Goal: Information Seeking & Learning: Find specific fact

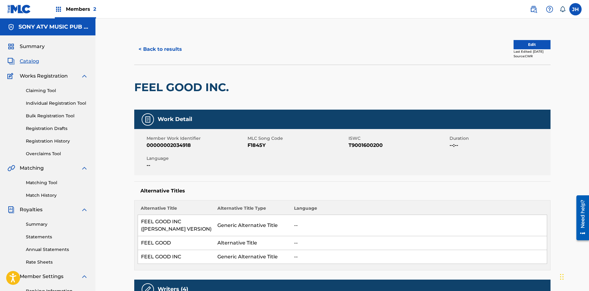
click at [158, 48] on button "< Back to results" at bounding box center [160, 49] width 52 height 15
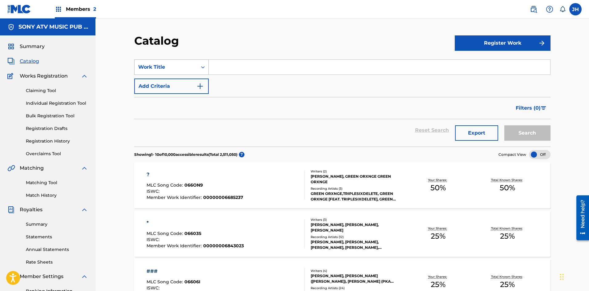
click at [197, 70] on div "Work Title" at bounding box center [166, 67] width 63 height 12
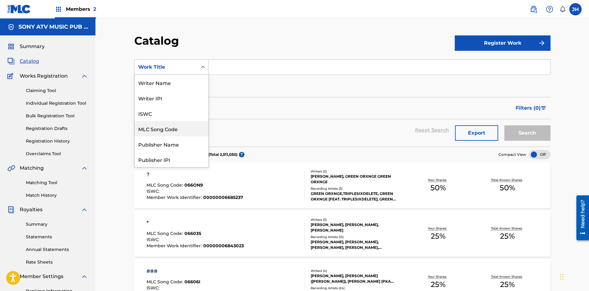
click at [158, 130] on div "MLC Song Code" at bounding box center [172, 128] width 74 height 15
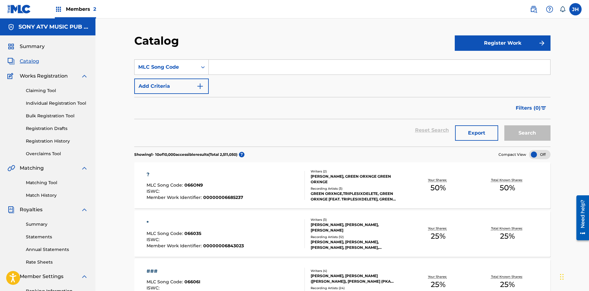
drag, startPoint x: 220, startPoint y: 68, endPoint x: 295, endPoint y: 86, distance: 76.8
click at [220, 68] on input "Search Form" at bounding box center [379, 67] width 341 height 15
paste input "SVENOM"
type input "SVENOM"
click at [515, 135] on button "Search" at bounding box center [527, 132] width 46 height 15
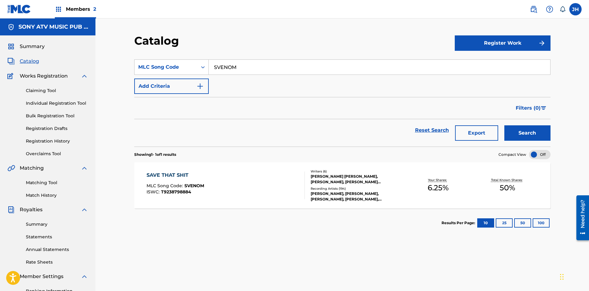
click at [274, 183] on div "SAVE THAT SHIT MLC Song Code : [PERSON_NAME] ISWC : T9238798884" at bounding box center [226, 185] width 158 height 28
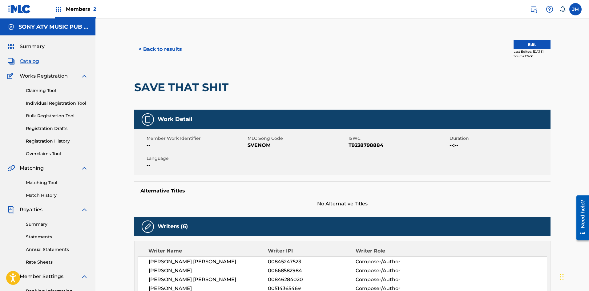
click at [163, 50] on button "< Back to results" at bounding box center [160, 49] width 52 height 15
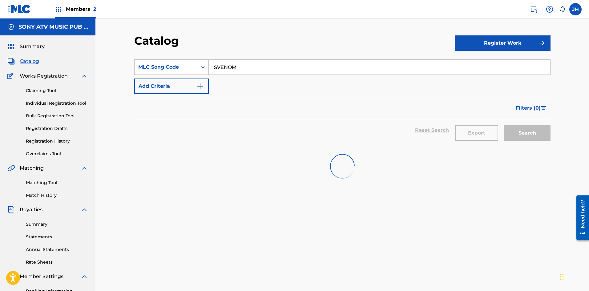
click at [254, 68] on input "SVENOM" at bounding box center [379, 67] width 341 height 15
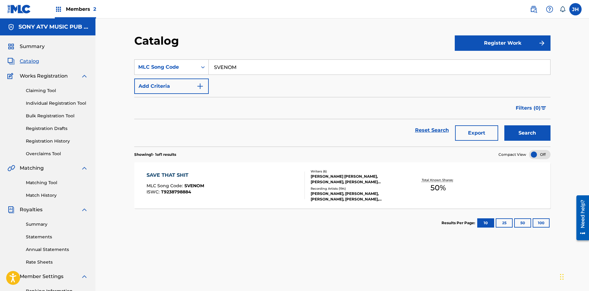
click at [253, 68] on input "SVENOM" at bounding box center [379, 67] width 341 height 15
paste input "LB0LPE"
click at [521, 130] on button "Search" at bounding box center [527, 132] width 46 height 15
click at [250, 65] on input "LB0LPE" at bounding box center [379, 67] width 341 height 15
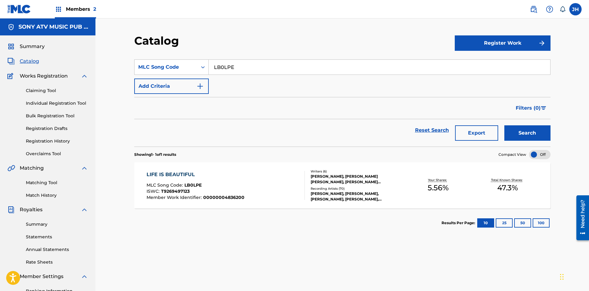
paste input "A33441"
type input "A33441"
click at [533, 137] on button "Search" at bounding box center [527, 132] width 46 height 15
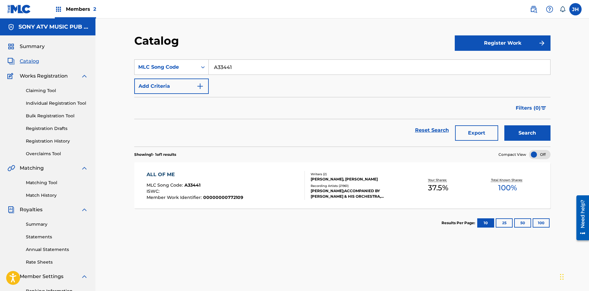
click at [264, 175] on div "ALL OF ME MLC Song Code : A33441 ISWC : Member Work Identifier : 00000000772109" at bounding box center [226, 185] width 158 height 29
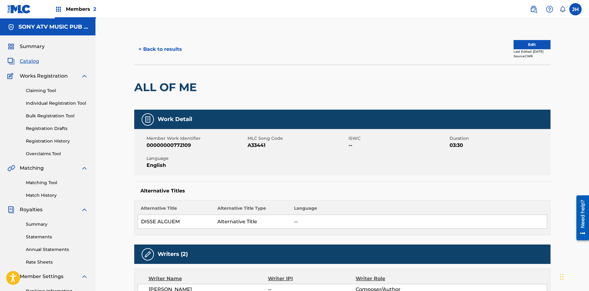
click at [176, 49] on button "< Back to results" at bounding box center [160, 49] width 52 height 15
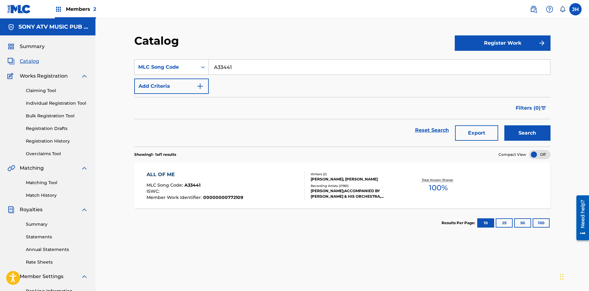
click at [267, 67] on input "A33441" at bounding box center [379, 67] width 341 height 15
paste input "W39K3"
type input "W39K31"
click at [535, 133] on button "Search" at bounding box center [527, 132] width 46 height 15
